Goal: Transaction & Acquisition: Purchase product/service

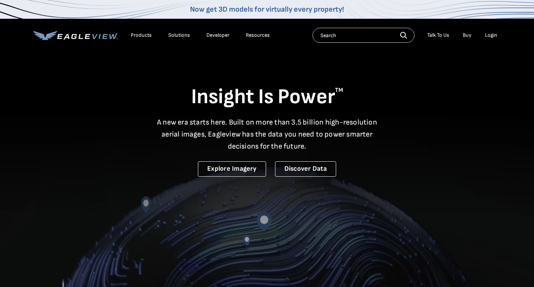
click at [491, 33] on div "Login" at bounding box center [491, 35] width 12 height 7
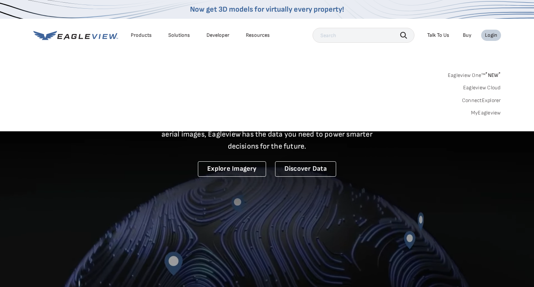
click at [487, 113] on link "MyEagleview" at bounding box center [486, 112] width 30 height 7
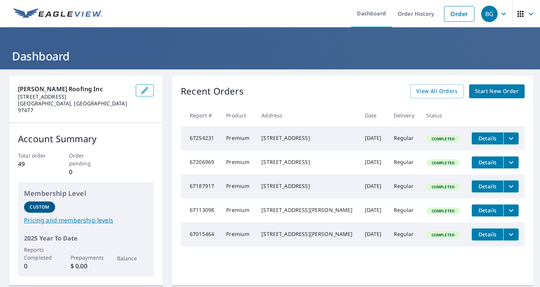
click at [485, 90] on span "Start New Order" at bounding box center [496, 91] width 43 height 9
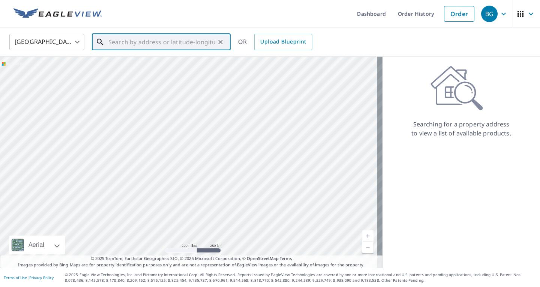
click at [191, 42] on input "text" at bounding box center [161, 41] width 107 height 21
click at [163, 42] on input "text" at bounding box center [161, 41] width 107 height 21
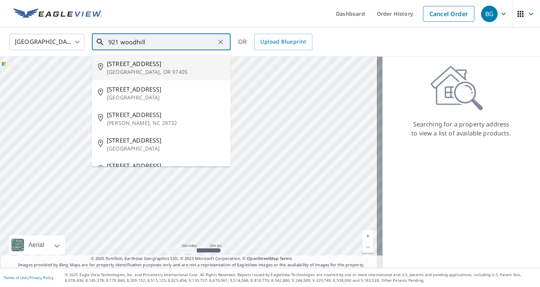
click at [133, 66] on span "[STREET_ADDRESS]" at bounding box center [166, 63] width 118 height 9
type input "[STREET_ADDRESS][PERSON_NAME]"
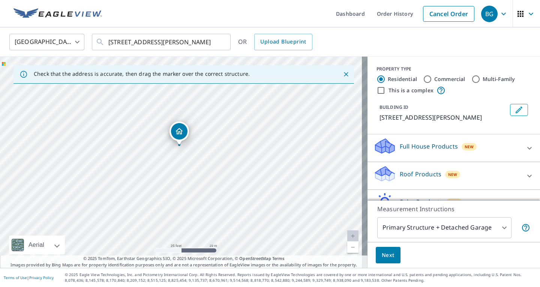
click at [399, 169] on p "Roof Products" at bounding box center [420, 173] width 42 height 9
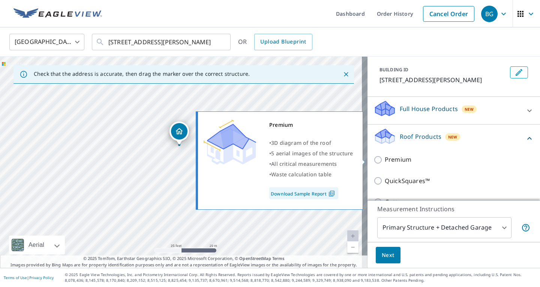
click at [375, 158] on input "Premium" at bounding box center [378, 159] width 11 height 9
checkbox input "true"
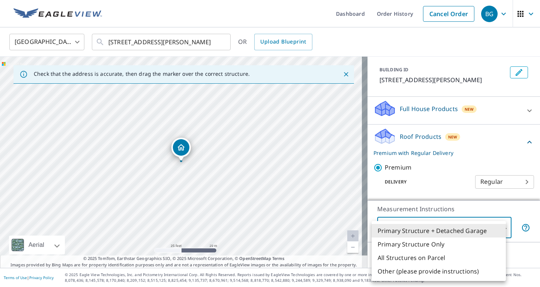
click at [398, 233] on body "BG BG Dashboard Order History Cancel Order BG [GEOGRAPHIC_DATA] [GEOGRAPHIC_DAT…" at bounding box center [270, 143] width 540 height 287
click at [410, 243] on li "Primary Structure Only" at bounding box center [438, 243] width 134 height 13
type input "2"
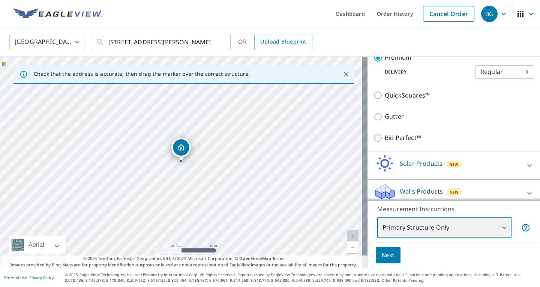
scroll to position [154, 0]
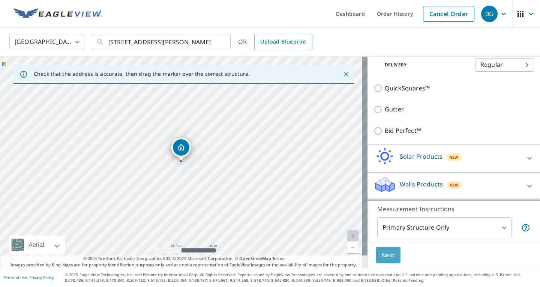
click at [387, 255] on span "Next" at bounding box center [387, 254] width 13 height 9
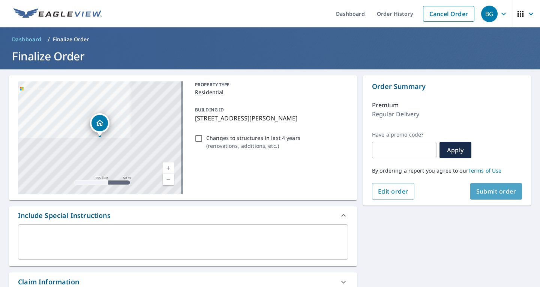
click at [506, 192] on span "Submit order" at bounding box center [496, 191] width 40 height 8
checkbox input "true"
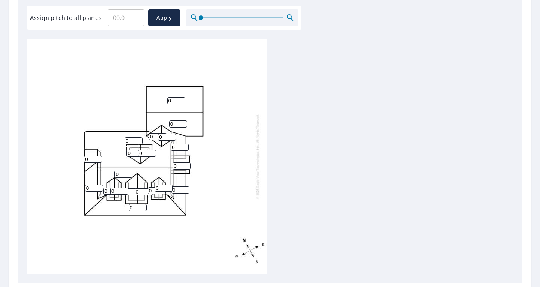
click at [175, 100] on input "0" at bounding box center [176, 100] width 18 height 7
type input "012"
click at [177, 125] on input "0" at bounding box center [178, 123] width 18 height 7
type input "012"
click at [154, 135] on input "0" at bounding box center [158, 136] width 18 height 7
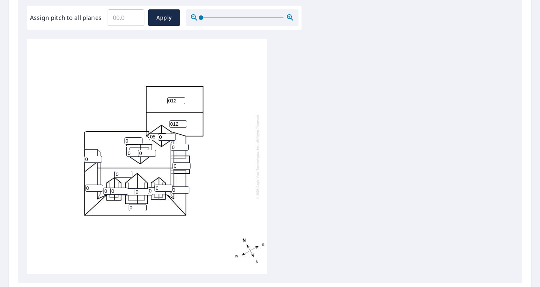
type input "05"
click at [165, 136] on input "0" at bounding box center [167, 136] width 18 height 7
type input "05"
type input "1"
click at [135, 139] on input "1" at bounding box center [133, 140] width 18 height 7
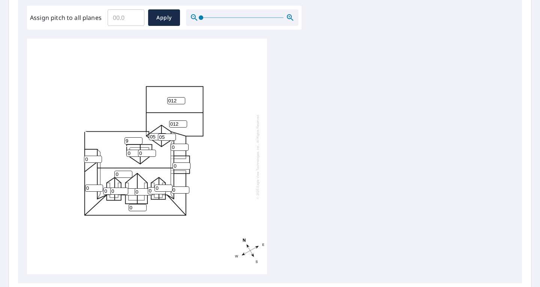
type input "9"
click at [134, 153] on input "0" at bounding box center [135, 153] width 18 height 7
type input "09"
click at [145, 152] on input "0" at bounding box center [147, 153] width 18 height 7
type input "09"
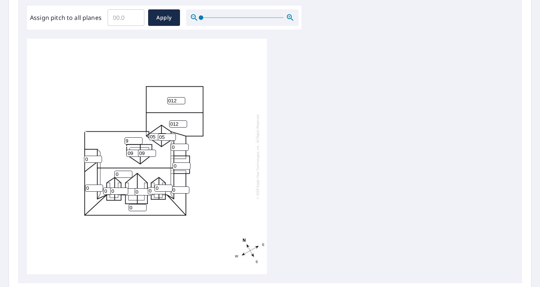
click at [120, 176] on input "0" at bounding box center [123, 173] width 18 height 7
type input "09"
click at [89, 159] on input "0" at bounding box center [93, 159] width 18 height 7
type input "09"
click at [117, 191] on input "0" at bounding box center [119, 190] width 18 height 7
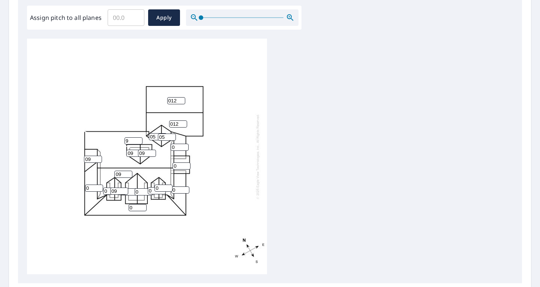
type input "09"
click at [107, 191] on input "0" at bounding box center [112, 190] width 18 height 7
type input "09"
click at [132, 191] on input "0" at bounding box center [133, 191] width 18 height 7
type input "09"
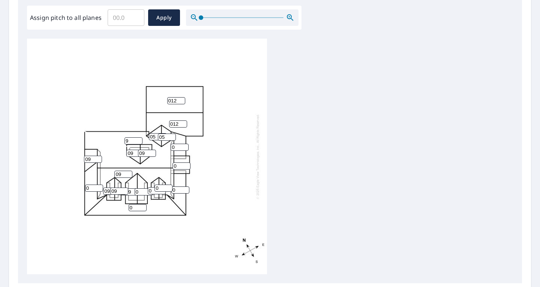
click at [141, 192] on input "0" at bounding box center [144, 191] width 18 height 7
type input "09"
click at [153, 190] on input "0" at bounding box center [157, 190] width 18 height 7
type input "09"
click at [159, 188] on input "0" at bounding box center [163, 187] width 18 height 7
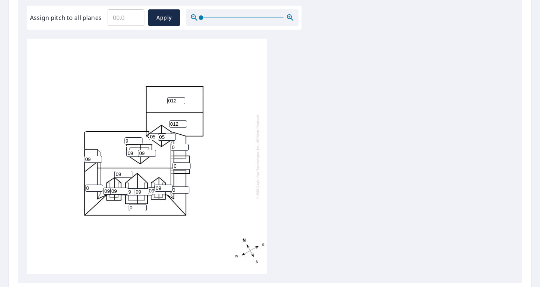
type input "09"
click at [177, 147] on input "0" at bounding box center [179, 147] width 18 height 7
type input "04"
click at [176, 166] on input "0" at bounding box center [181, 165] width 18 height 7
type input "03"
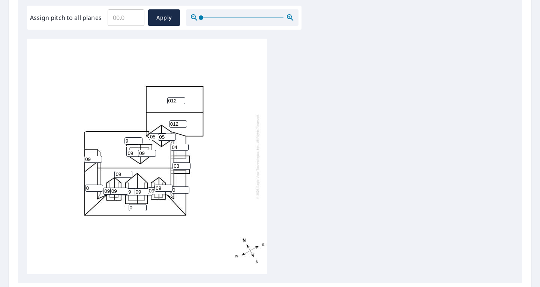
click at [179, 190] on input "0" at bounding box center [180, 189] width 18 height 7
type input "04"
click at [141, 208] on input "0" at bounding box center [138, 207] width 18 height 7
click at [138, 208] on input "0" at bounding box center [138, 207] width 18 height 7
type input "04"
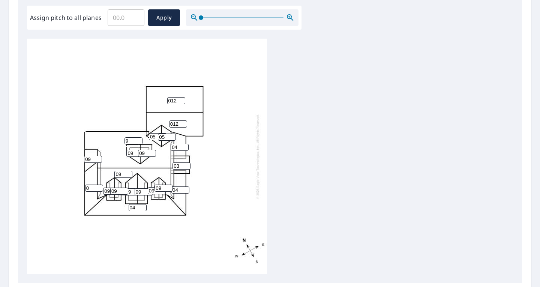
click at [91, 188] on input "0" at bounding box center [94, 187] width 18 height 7
type input "04"
click at [168, 15] on span "Apply" at bounding box center [164, 17] width 20 height 9
click at [172, 101] on input "number" at bounding box center [176, 100] width 18 height 7
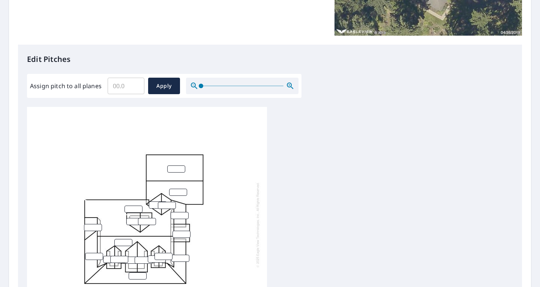
scroll to position [194, 0]
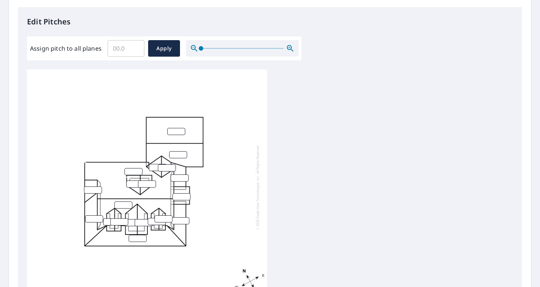
click at [175, 130] on input "number" at bounding box center [176, 131] width 18 height 7
type input "12"
click at [176, 153] on input "number" at bounding box center [178, 154] width 18 height 7
type input "12"
click at [155, 166] on input "number" at bounding box center [158, 167] width 18 height 7
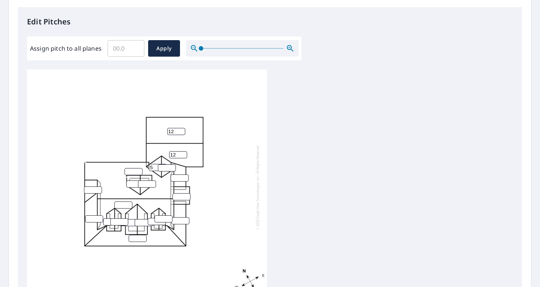
type input "5"
click at [164, 167] on input "number" at bounding box center [167, 167] width 18 height 7
type input "5"
click at [132, 170] on input "number" at bounding box center [133, 171] width 18 height 7
type input "9"
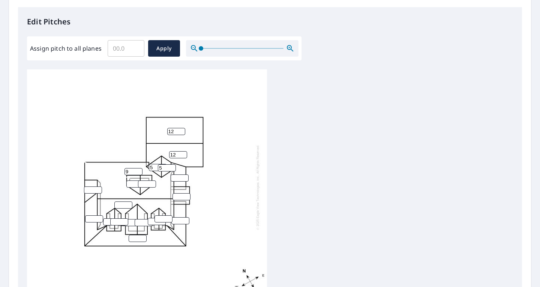
click at [91, 189] on input "number" at bounding box center [93, 189] width 18 height 7
type input "9"
click at [121, 205] on input "number" at bounding box center [123, 204] width 18 height 7
type input "9"
click at [108, 223] on input "number" at bounding box center [112, 221] width 18 height 7
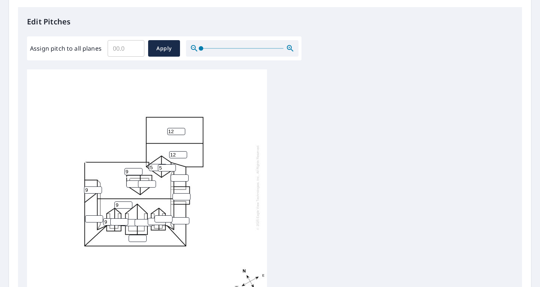
type input "9"
click at [114, 222] on input "number" at bounding box center [119, 221] width 18 height 7
type input "9"
click at [133, 221] on input "number" at bounding box center [133, 222] width 18 height 7
type input "9"
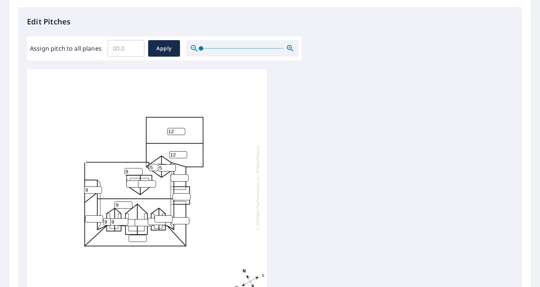
click at [141, 222] on input "number" at bounding box center [144, 222] width 18 height 7
type input "9"
click at [154, 221] on input "number" at bounding box center [157, 221] width 18 height 7
type input "9"
click at [160, 219] on input "number" at bounding box center [163, 218] width 18 height 7
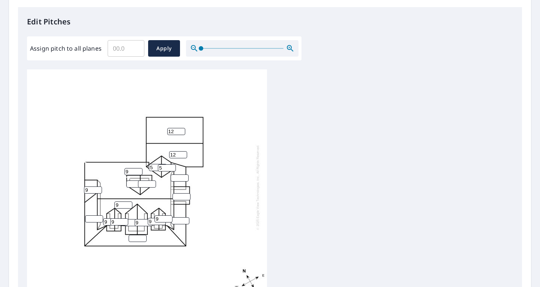
type input "9"
click at [132, 222] on input "9" at bounding box center [133, 222] width 18 height 7
type input "9"
click at [133, 183] on input "number" at bounding box center [135, 183] width 18 height 7
type input "9"
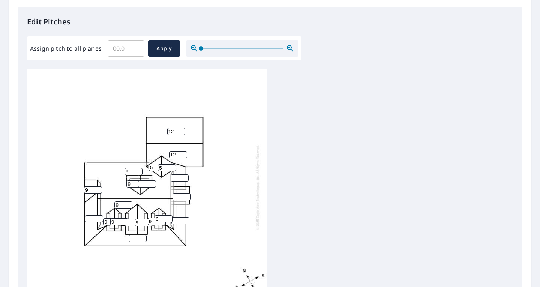
click at [144, 184] on input "number" at bounding box center [147, 183] width 18 height 7
type input "9"
click at [178, 178] on input "number" at bounding box center [179, 177] width 18 height 7
type input "4"
click at [178, 221] on input "number" at bounding box center [180, 220] width 18 height 7
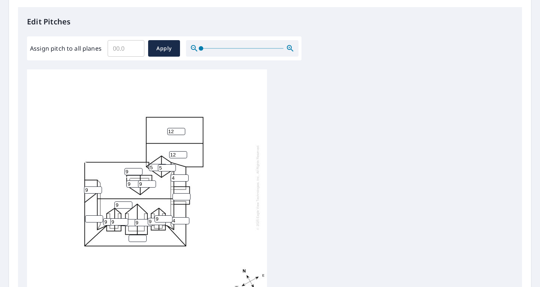
type input "4"
click at [133, 238] on input "number" at bounding box center [138, 238] width 18 height 7
type input "4"
click at [90, 219] on input "number" at bounding box center [94, 218] width 18 height 7
type input "4"
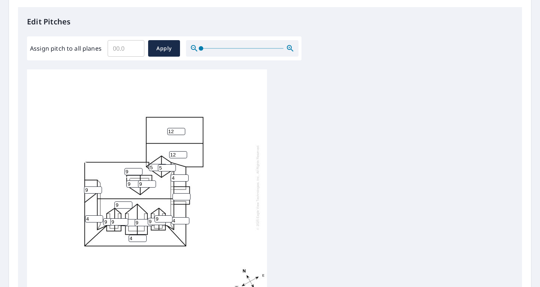
click at [178, 196] on input "number" at bounding box center [181, 196] width 18 height 7
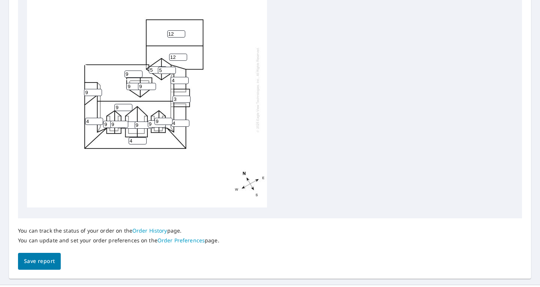
scroll to position [307, 0]
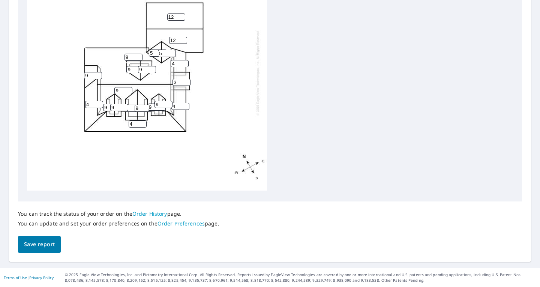
type input "3"
click at [38, 244] on span "Save report" at bounding box center [39, 243] width 31 height 9
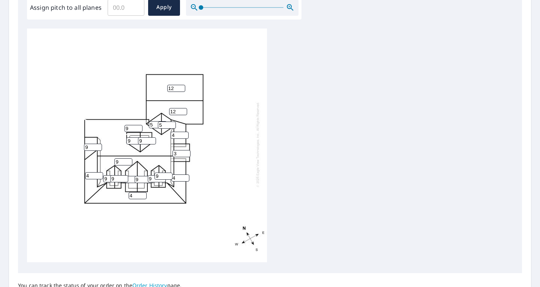
scroll to position [334, 0]
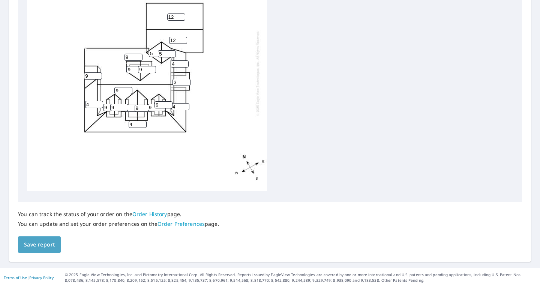
click at [32, 246] on span "Save report" at bounding box center [39, 244] width 31 height 9
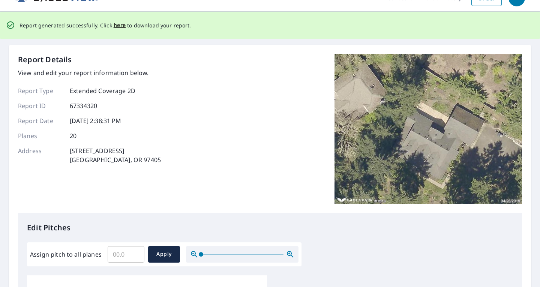
scroll to position [0, 0]
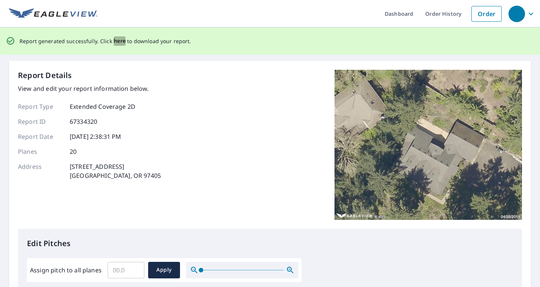
click at [119, 41] on span "here" at bounding box center [120, 40] width 12 height 9
